Goal: Transaction & Acquisition: Purchase product/service

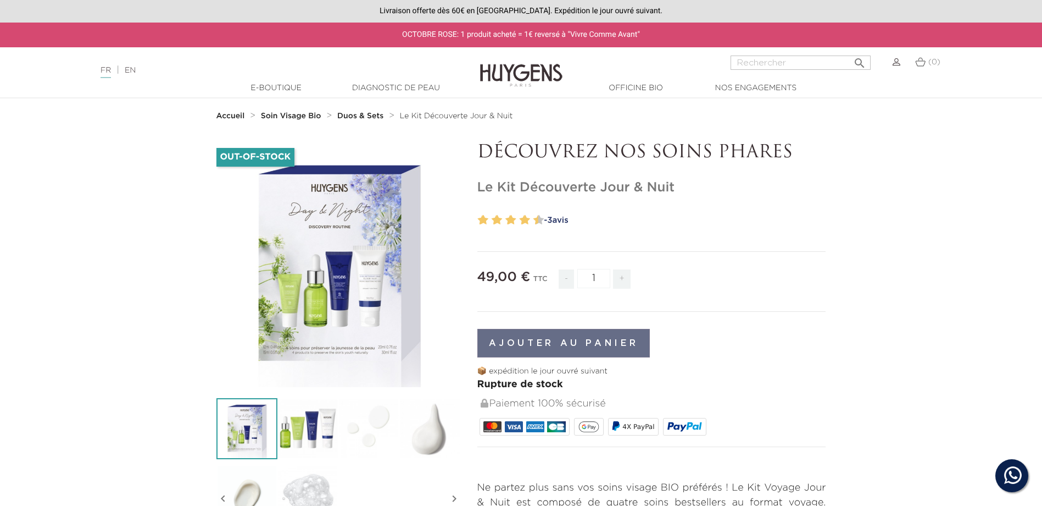
click at [304, 115] on strong "Soin Visage Bio" at bounding box center [291, 116] width 60 height 8
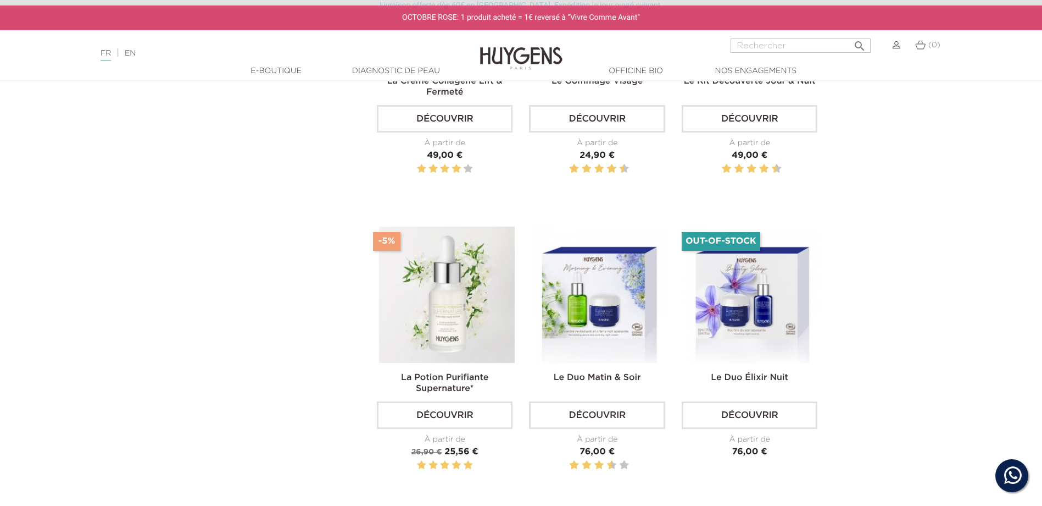
scroll to position [1209, 0]
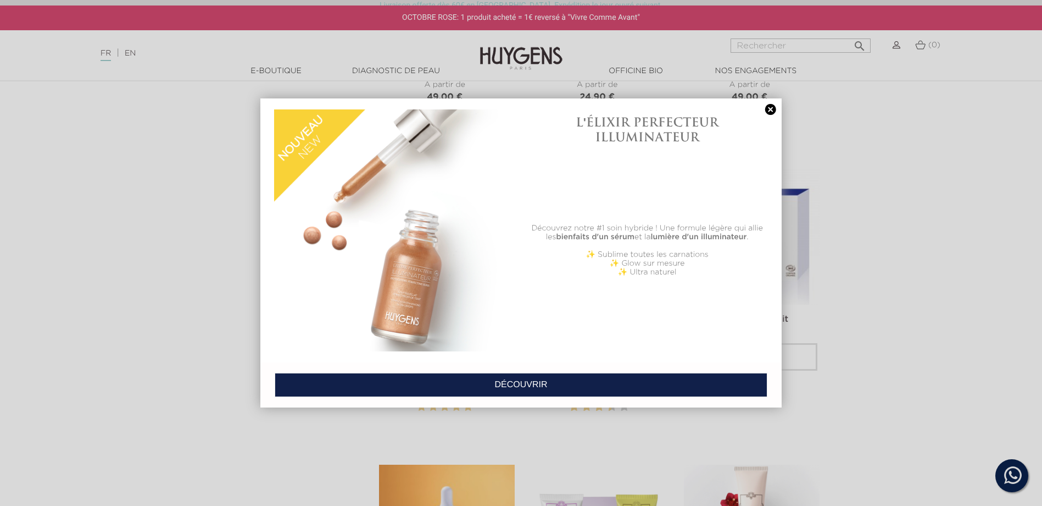
click at [775, 108] on link at bounding box center [770, 110] width 15 height 12
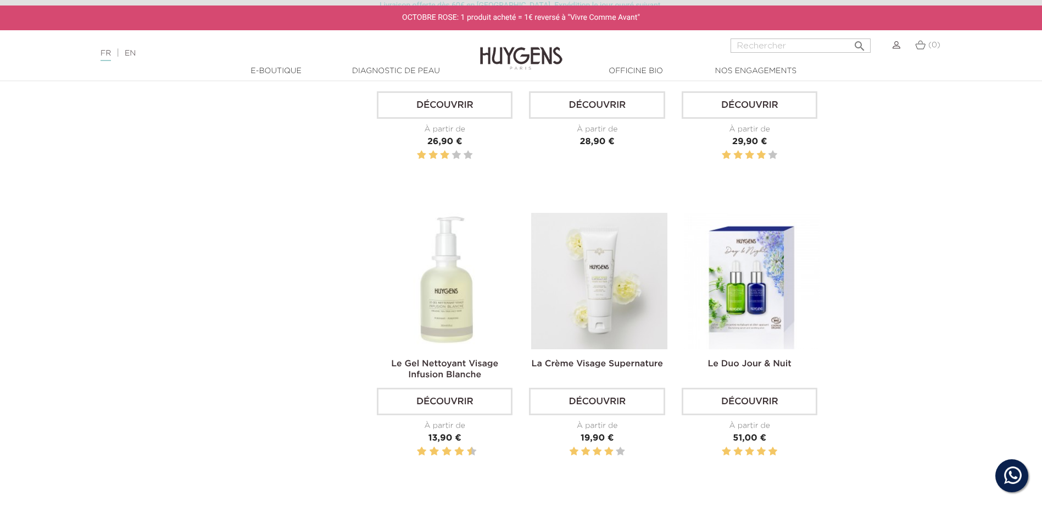
scroll to position [1758, 0]
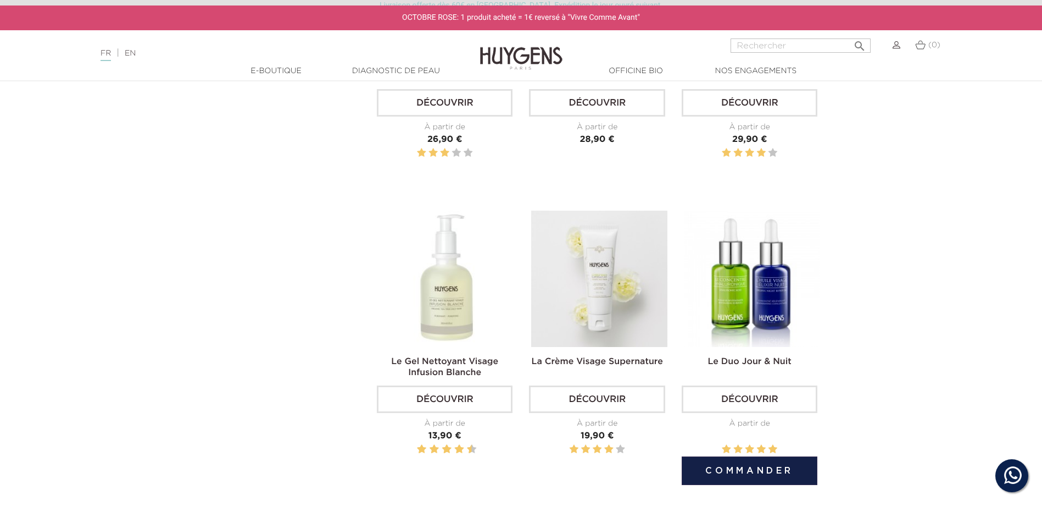
click at [745, 276] on img at bounding box center [752, 278] width 136 height 136
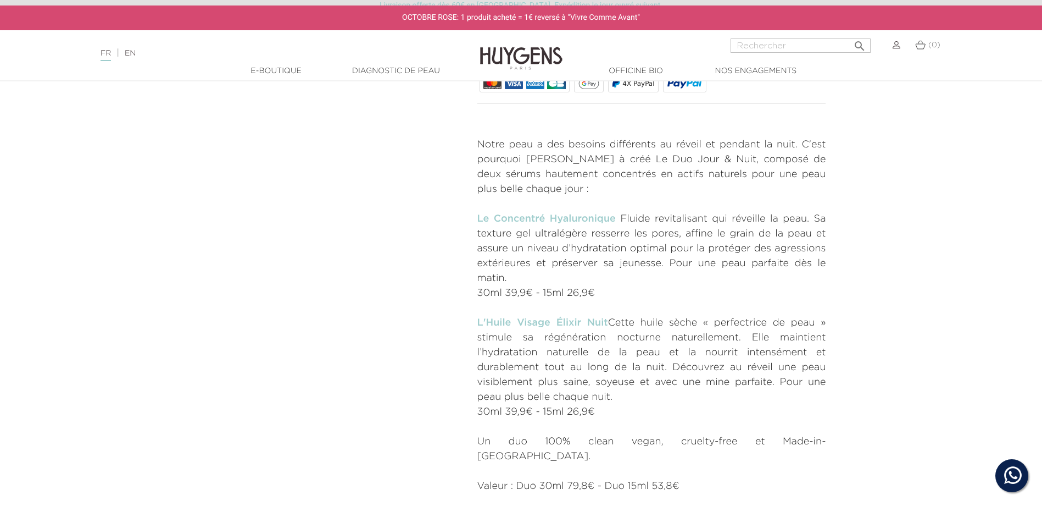
scroll to position [440, 0]
